Goal: Information Seeking & Learning: Learn about a topic

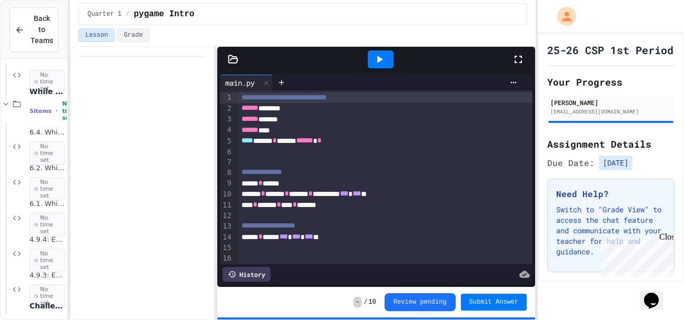
scroll to position [270, 0]
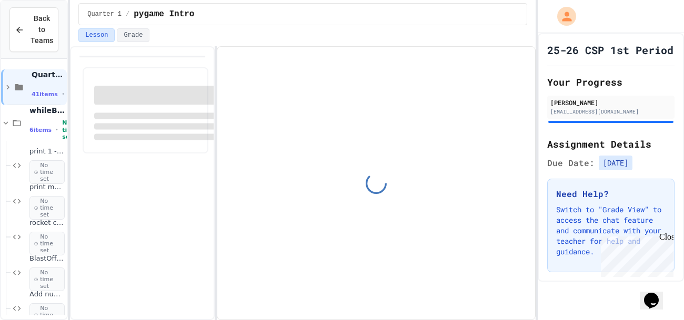
click at [667, 240] on div "Close" at bounding box center [665, 239] width 13 height 13
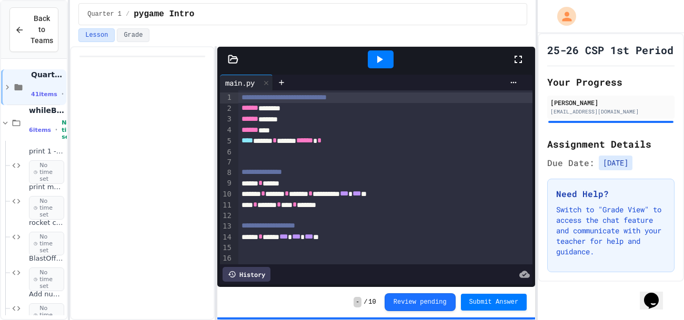
scroll to position [2, 0]
click at [6, 118] on icon at bounding box center [5, 120] width 9 height 9
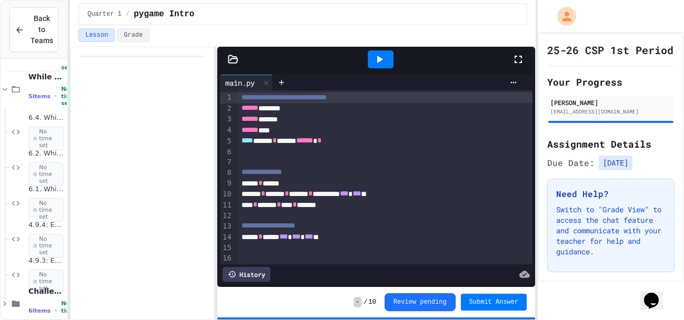
scroll to position [82, 0]
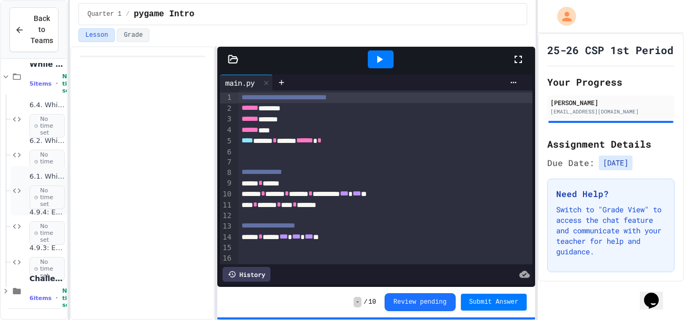
click at [48, 166] on div "6.1. While: List of squares No time set" at bounding box center [39, 190] width 56 height 49
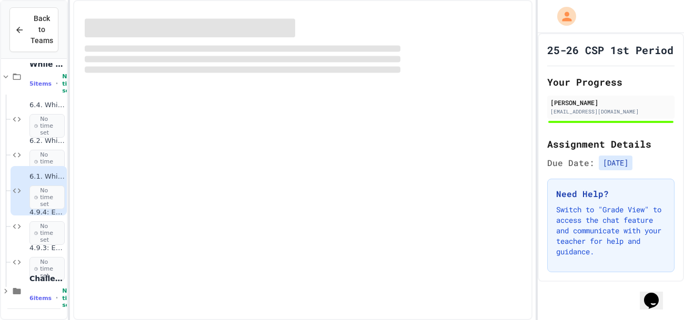
scroll to position [69, 0]
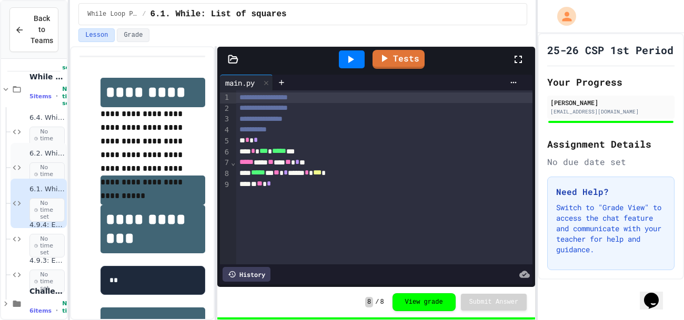
click at [41, 145] on div "6.2. While: Least divisor No time set" at bounding box center [39, 167] width 56 height 49
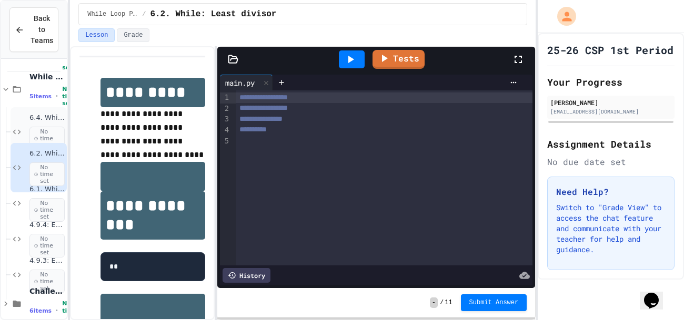
click at [31, 121] on span "6.4. While: Jogging" at bounding box center [46, 118] width 35 height 9
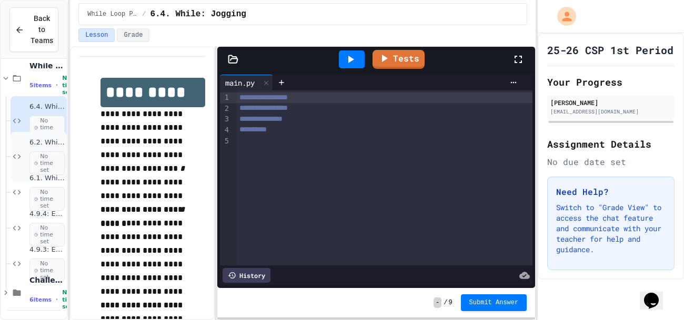
click at [35, 148] on div "6.2. While: Least divisor No time set" at bounding box center [46, 156] width 35 height 37
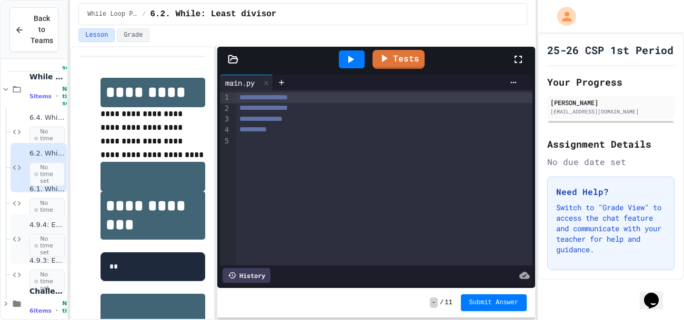
click at [33, 227] on span "4.9.4: Exercise - Higher or Lower I" at bounding box center [46, 225] width 35 height 9
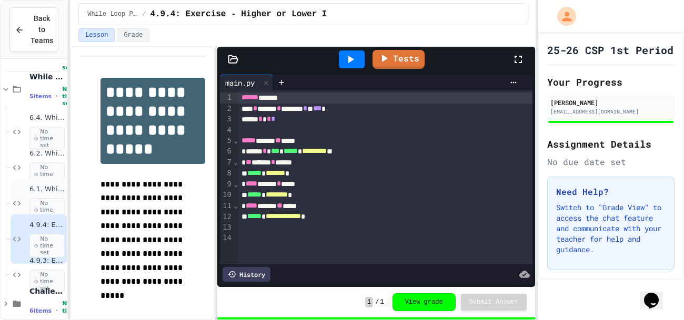
click at [47, 199] on span "No time set" at bounding box center [46, 210] width 35 height 24
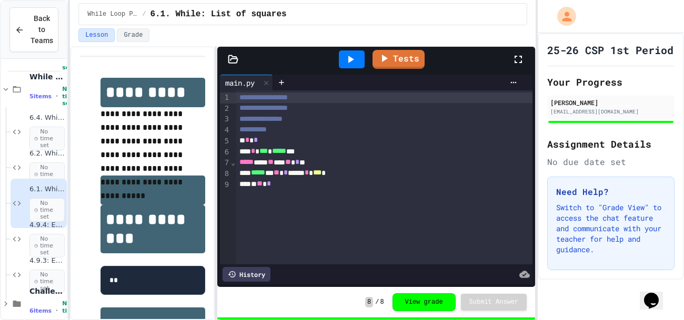
click at [358, 53] on div at bounding box center [352, 60] width 26 height 18
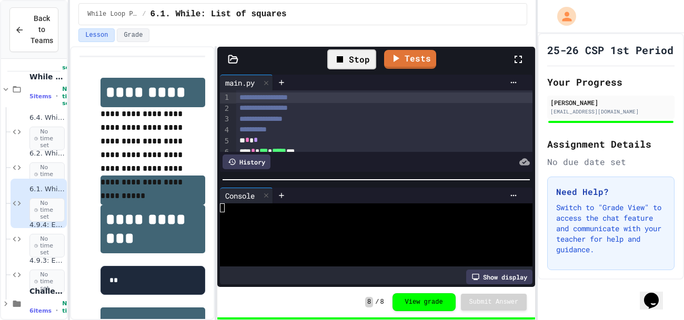
click at [355, 61] on div "Stop" at bounding box center [351, 59] width 49 height 20
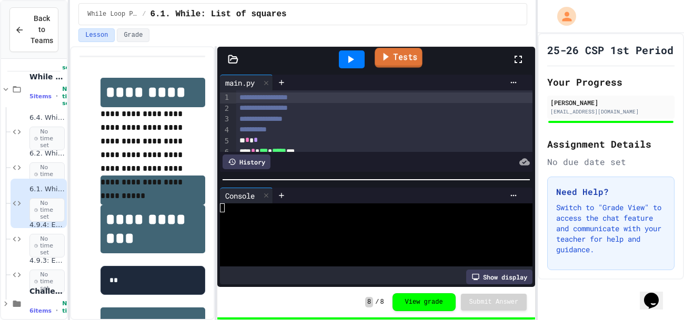
click at [401, 60] on link "Tests" at bounding box center [398, 58] width 47 height 20
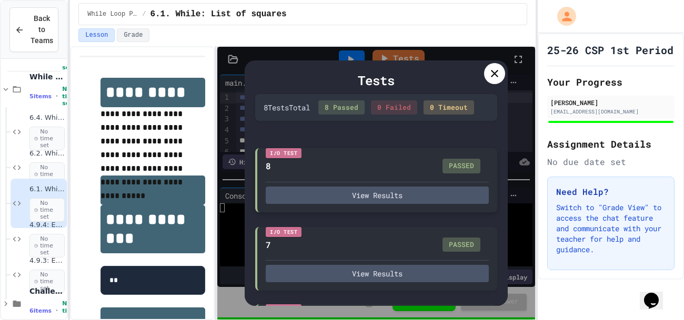
click at [333, 174] on div "I/O Test 8 PASSED View Results" at bounding box center [376, 180] width 242 height 64
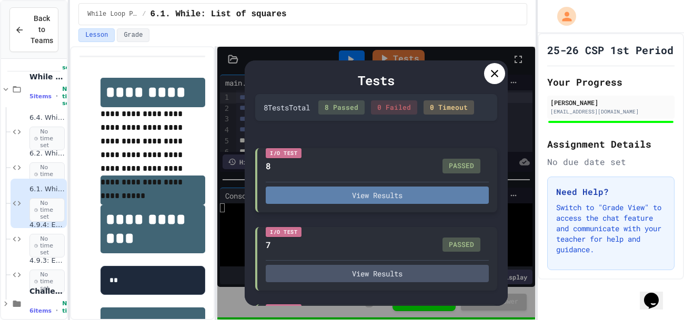
click at [333, 198] on button "View Results" at bounding box center [377, 195] width 223 height 17
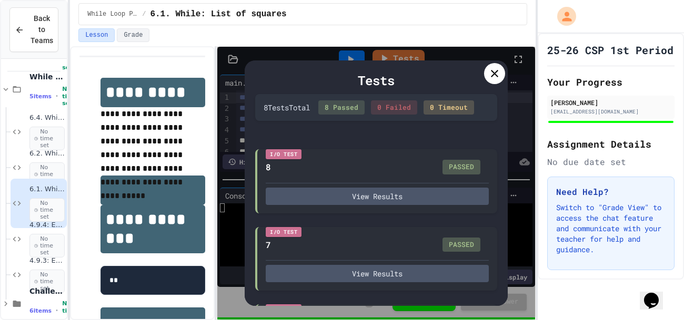
click at [491, 78] on icon at bounding box center [494, 73] width 13 height 13
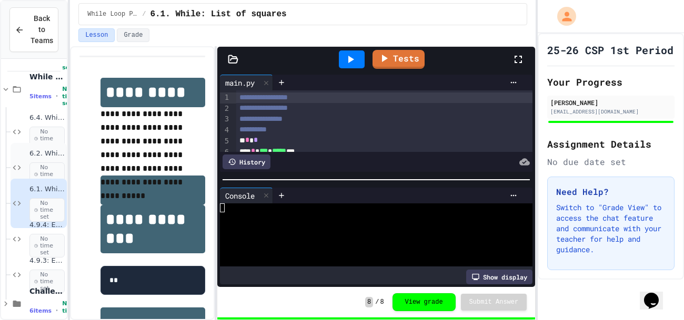
click at [53, 149] on span "6.2. While: Least divisor" at bounding box center [46, 153] width 35 height 9
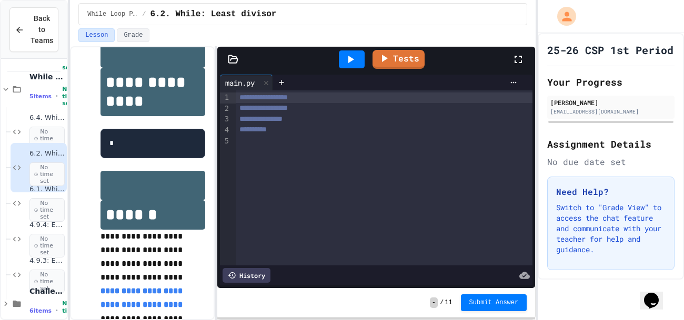
scroll to position [258, 0]
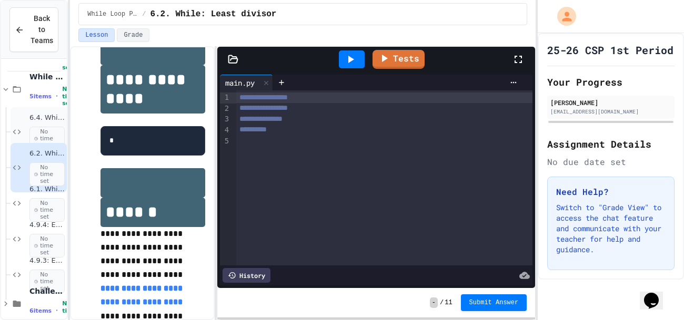
click at [54, 125] on div "6.4. While: Jogging No time set" at bounding box center [46, 132] width 35 height 37
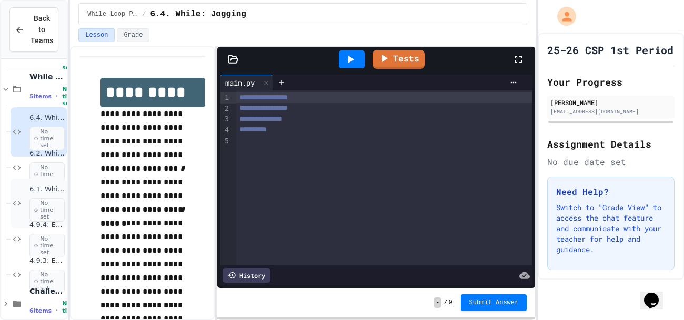
click at [43, 179] on div "6.1. While: List of squares No time set" at bounding box center [39, 203] width 56 height 49
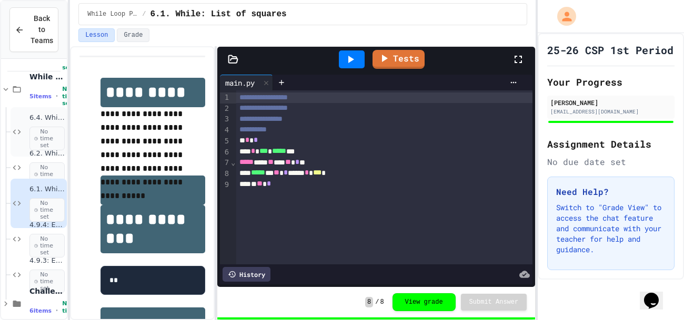
click at [43, 128] on span "No time set" at bounding box center [46, 139] width 35 height 24
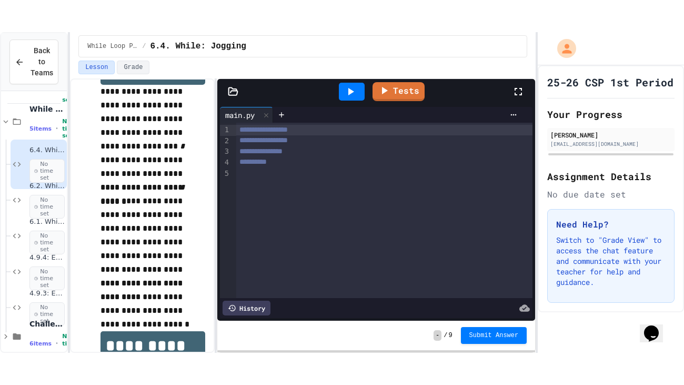
scroll to position [54, 0]
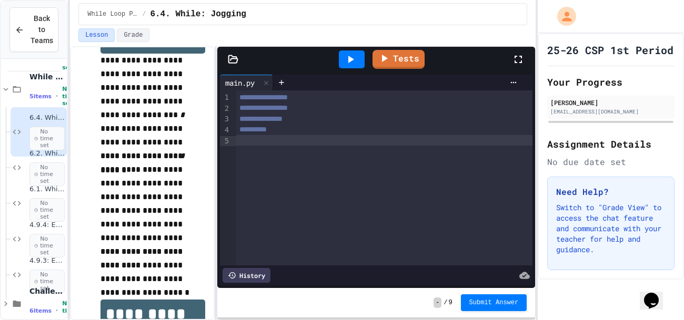
click at [274, 145] on div at bounding box center [384, 140] width 297 height 11
click at [334, 150] on div "**********" at bounding box center [384, 178] width 297 height 175
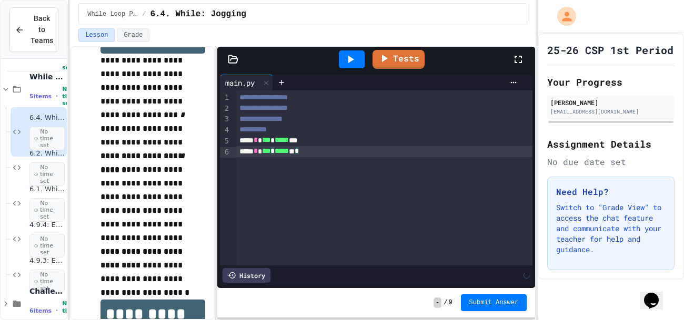
click at [366, 238] on div "**********" at bounding box center [384, 178] width 297 height 175
click at [289, 150] on span "*****" at bounding box center [282, 150] width 14 height 7
click at [417, 156] on div "**** * *** * ***** ***" at bounding box center [384, 151] width 297 height 11
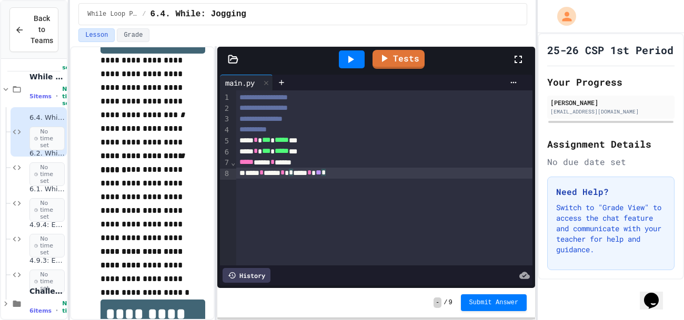
click at [312, 242] on div "**********" at bounding box center [384, 178] width 297 height 175
click at [346, 56] on icon at bounding box center [350, 59] width 13 height 13
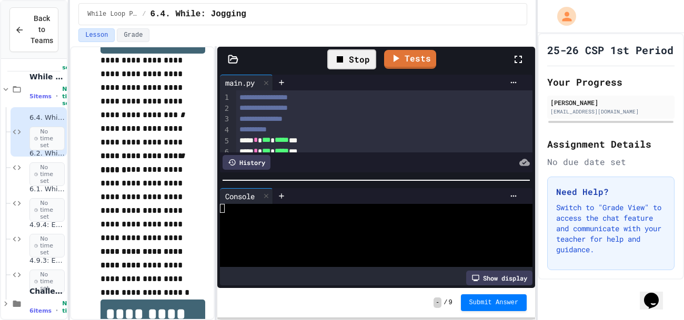
click at [370, 219] on div at bounding box center [371, 217] width 303 height 9
click at [519, 59] on icon at bounding box center [518, 59] width 13 height 13
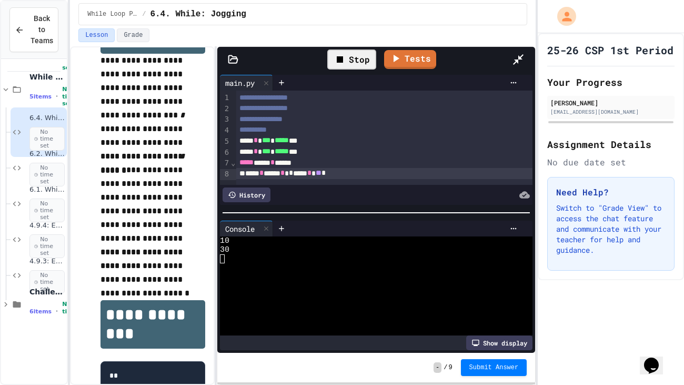
scroll to position [18, 0]
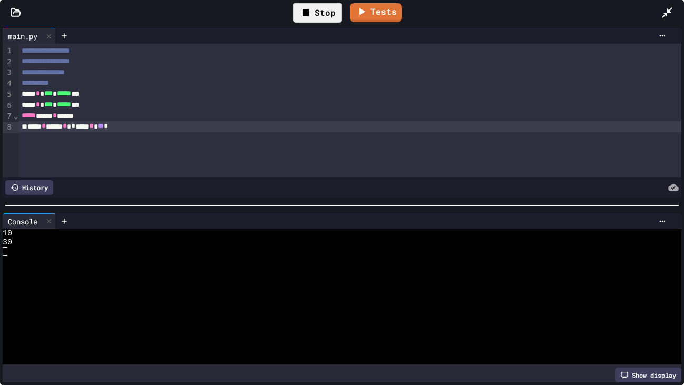
click at [83, 145] on div "**********" at bounding box center [349, 111] width 663 height 134
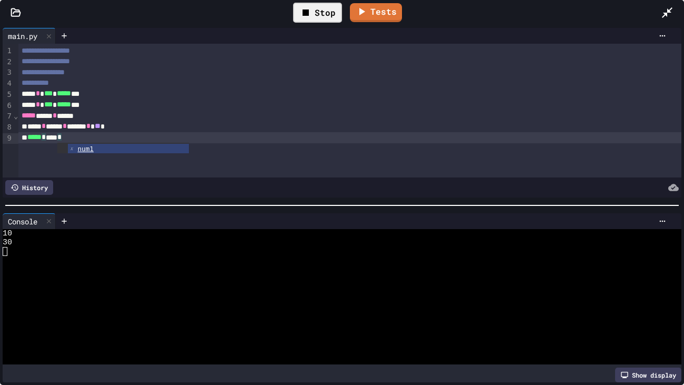
click at [318, 18] on div "Stop" at bounding box center [317, 13] width 49 height 20
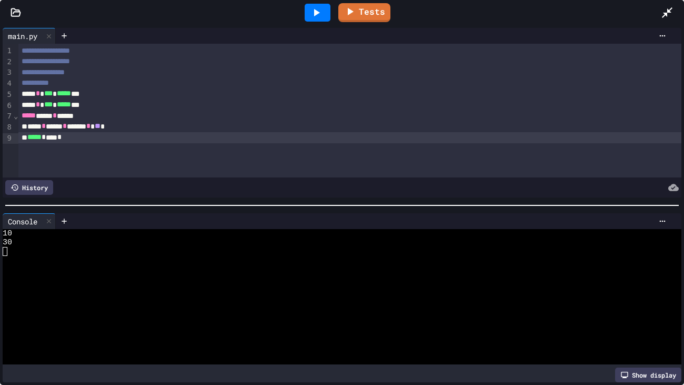
click at [318, 18] on icon at bounding box center [316, 12] width 13 height 13
click at [32, 283] on div at bounding box center [337, 287] width 668 height 9
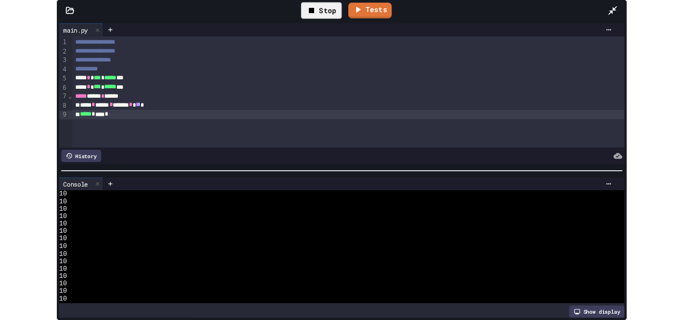
scroll to position [0, 0]
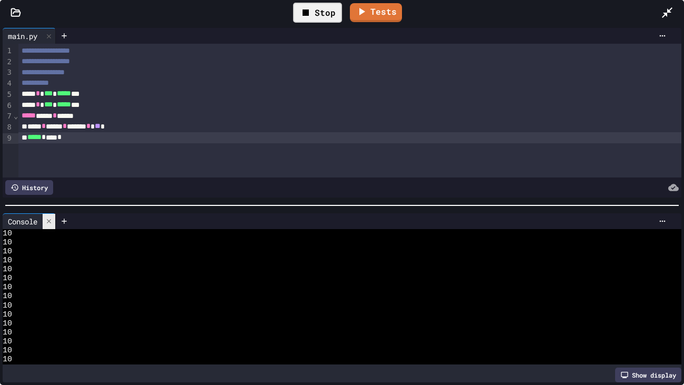
click at [54, 222] on div at bounding box center [49, 221] width 13 height 15
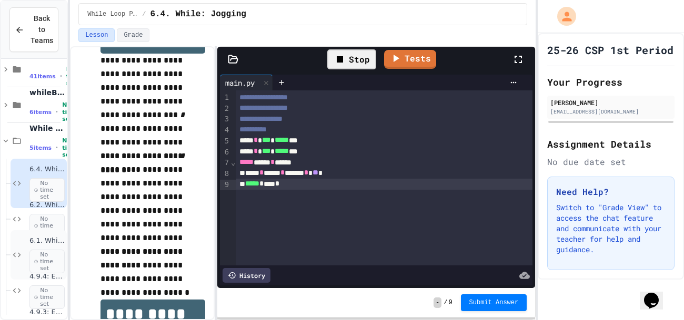
click at [47, 250] on span "No time set" at bounding box center [46, 262] width 35 height 24
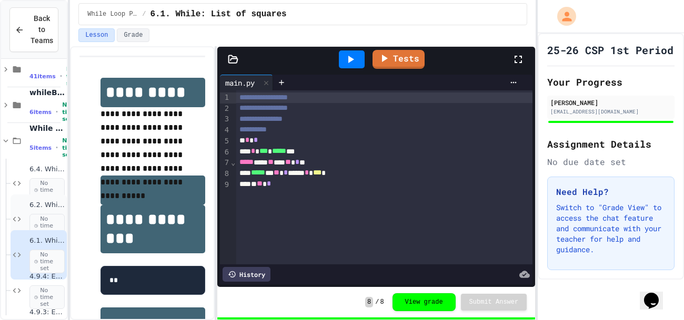
click at [53, 211] on div "6.2. While: Least divisor No time set" at bounding box center [46, 219] width 35 height 37
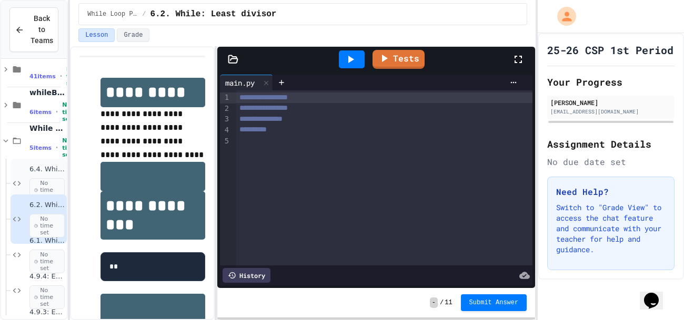
click at [45, 172] on span "6.4. While: Jogging" at bounding box center [46, 169] width 35 height 9
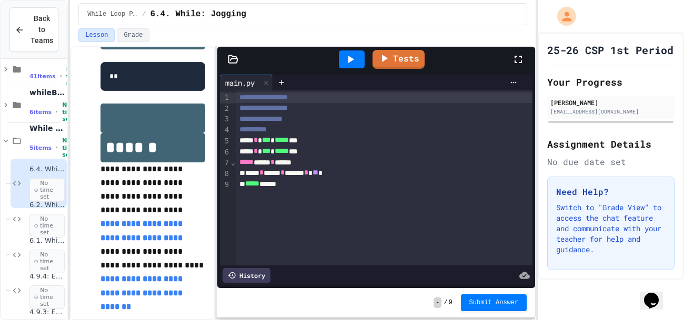
scroll to position [519, 0]
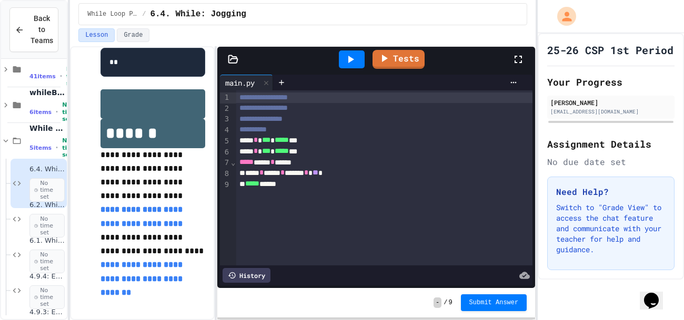
click at [159, 282] on link "**********" at bounding box center [143, 279] width 84 height 36
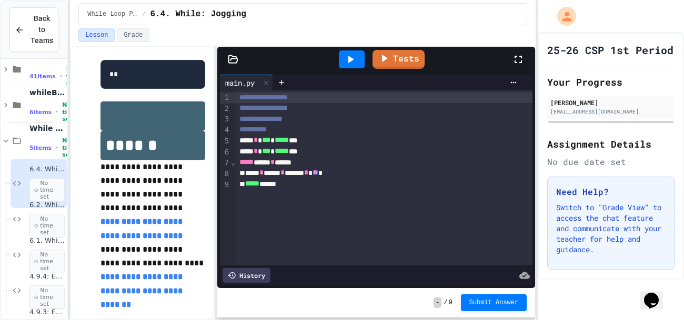
scroll to position [496, 0]
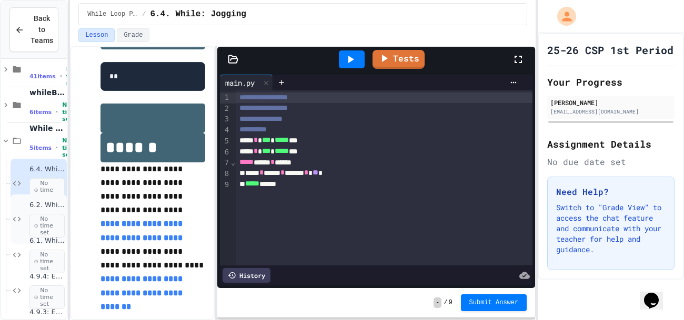
click at [44, 227] on span "No time set" at bounding box center [46, 226] width 35 height 24
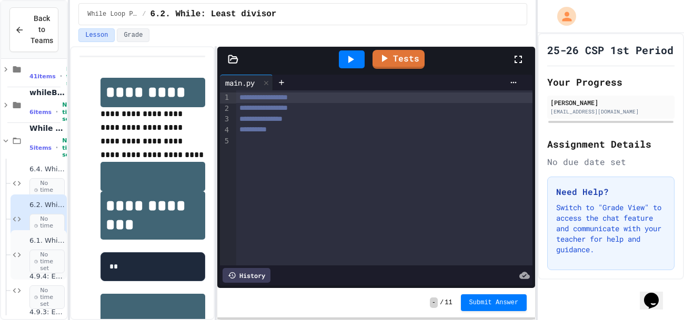
click at [37, 260] on icon at bounding box center [36, 262] width 4 height 6
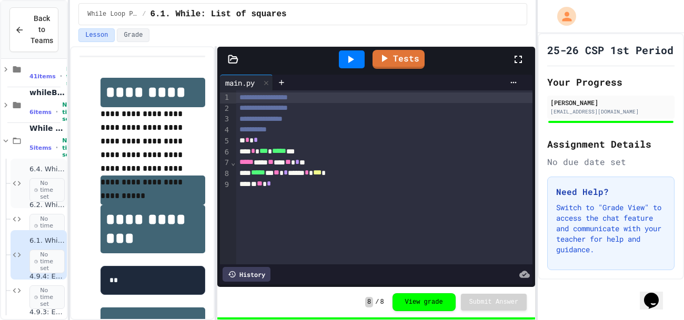
click at [24, 186] on div "6.4. While: Jogging No time set" at bounding box center [39, 183] width 56 height 49
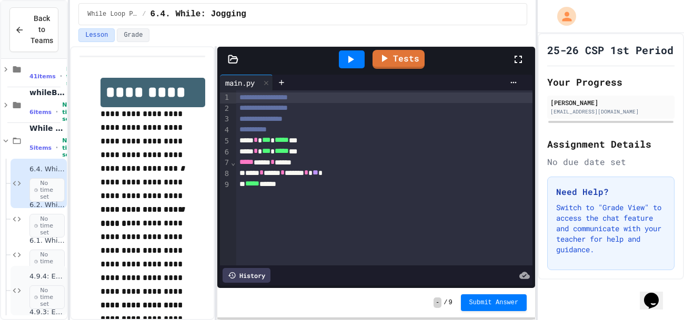
click at [34, 290] on span "No time set" at bounding box center [46, 298] width 35 height 24
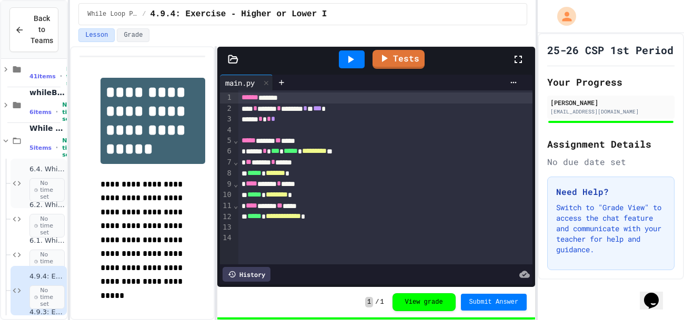
click at [46, 182] on span "No time set" at bounding box center [46, 190] width 35 height 24
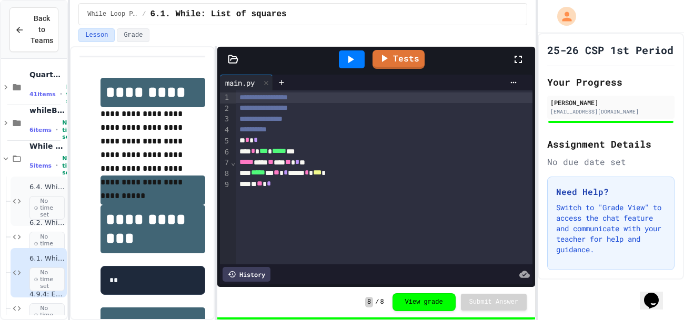
click at [34, 189] on span "6.4. While: Jogging" at bounding box center [46, 187] width 35 height 9
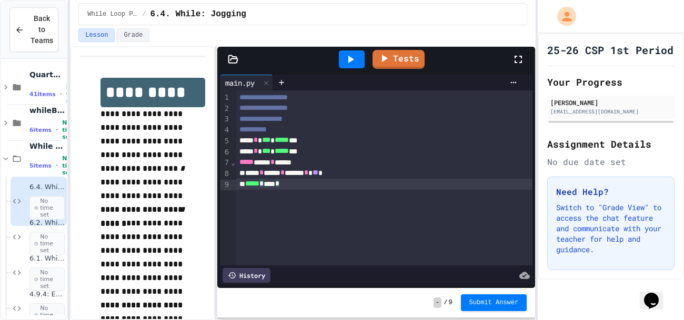
click at [267, 238] on div "**********" at bounding box center [384, 178] width 297 height 175
click at [678, 136] on div "25-26 CSP 1st Period Your Progress [PERSON_NAME] [EMAIL_ADDRESS][DOMAIN_NAME] A…" at bounding box center [611, 156] width 146 height 247
